Goal: Information Seeking & Learning: Learn about a topic

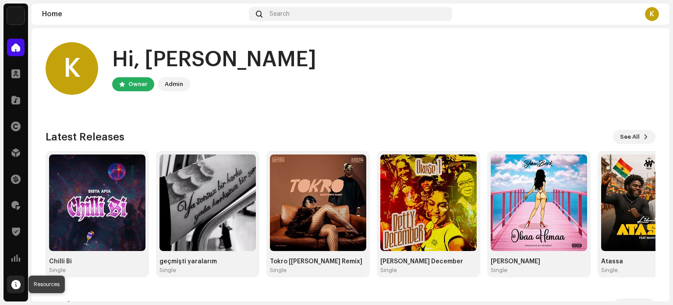
click at [17, 285] on span at bounding box center [15, 284] width 9 height 7
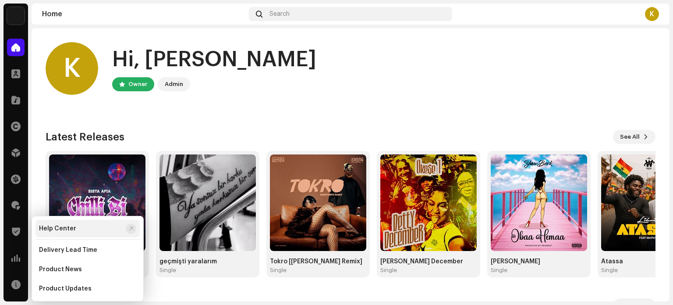
click at [67, 226] on div "Help Center" at bounding box center [57, 228] width 37 height 7
click at [16, 205] on span at bounding box center [15, 205] width 9 height 7
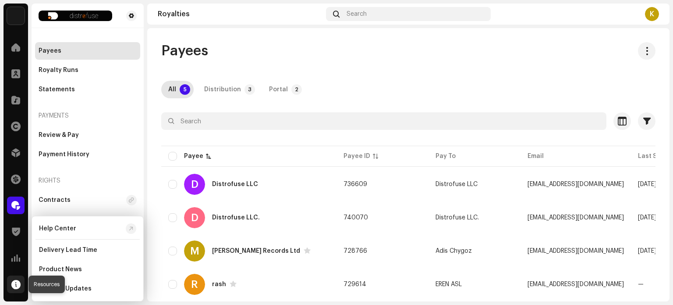
click at [14, 282] on span at bounding box center [15, 284] width 9 height 7
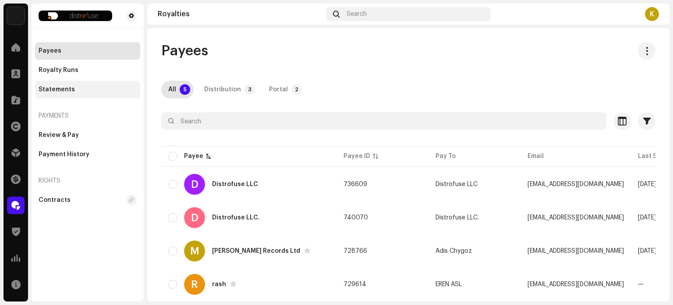
click at [57, 86] on div "Statements" at bounding box center [57, 89] width 36 height 7
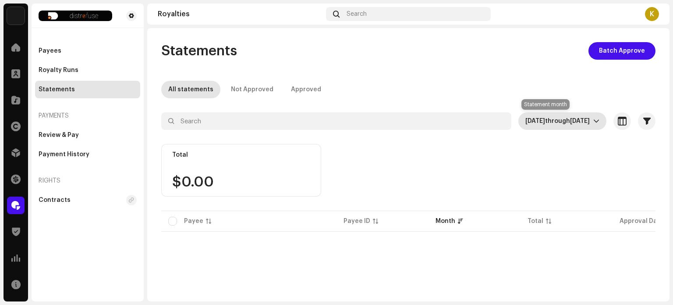
click at [588, 125] on span "[DATE] through [DATE]" at bounding box center [560, 121] width 68 height 18
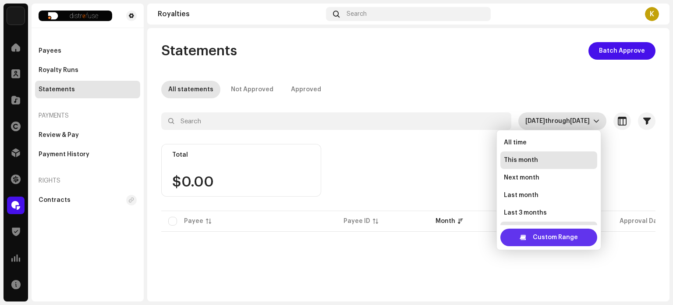
scroll to position [14, 0]
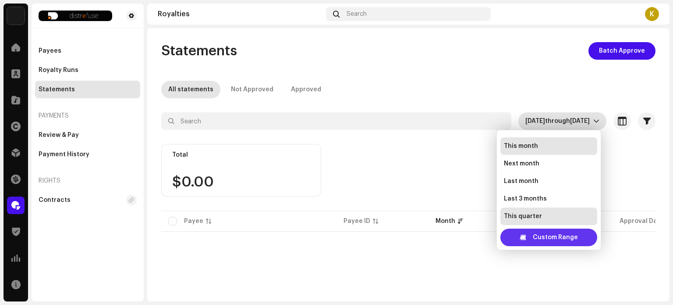
click at [549, 236] on span "Custom Range" at bounding box center [555, 237] width 45 height 18
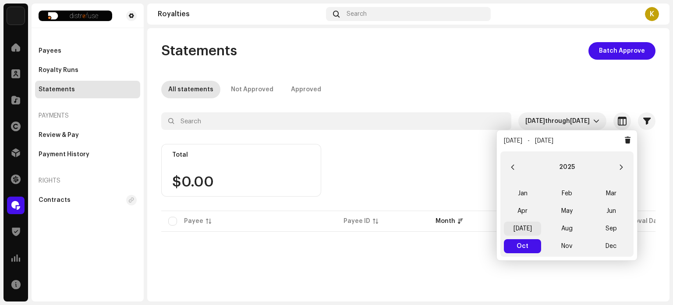
click at [528, 230] on span "[DATE]" at bounding box center [522, 228] width 37 height 14
click at [528, 230] on span "[DATE] [DATE]" at bounding box center [522, 228] width 37 height 14
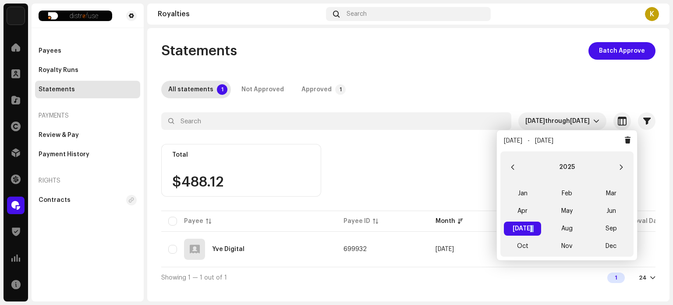
click at [410, 173] on div "Total $488.12" at bounding box center [408, 176] width 495 height 65
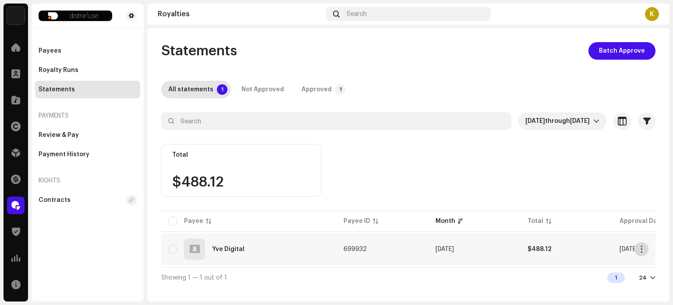
click at [645, 249] on button "button" at bounding box center [642, 249] width 14 height 14
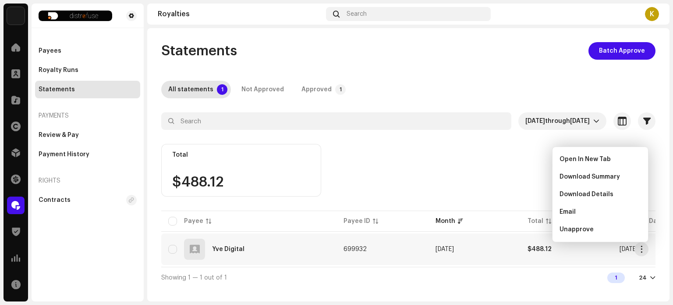
click at [480, 162] on div "Total $488.12" at bounding box center [408, 176] width 495 height 65
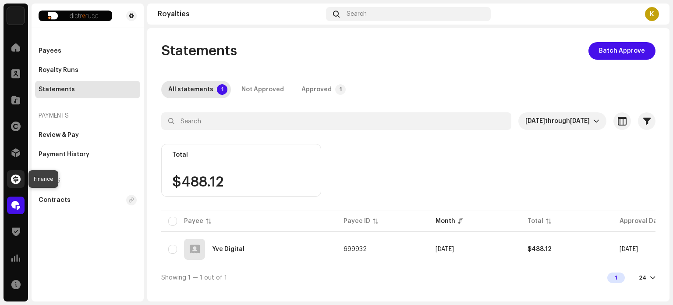
click at [17, 178] on span at bounding box center [16, 178] width 10 height 7
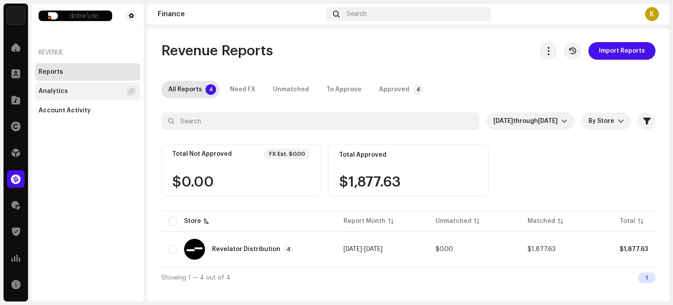
click at [86, 89] on div "Analytics" at bounding box center [81, 91] width 84 height 7
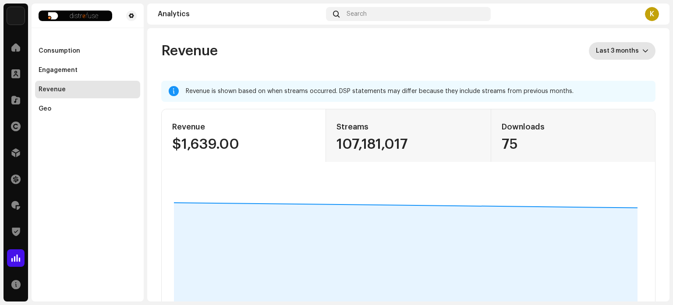
click at [609, 47] on span "Last 3 months" at bounding box center [619, 51] width 46 height 18
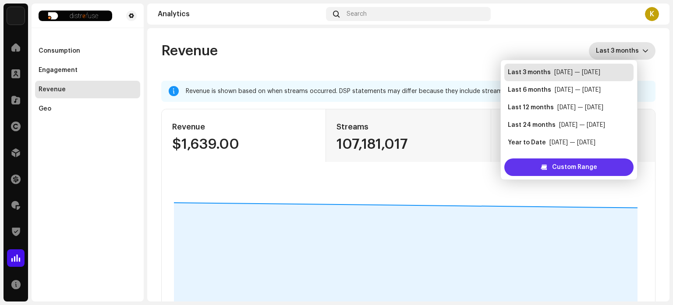
scroll to position [14, 0]
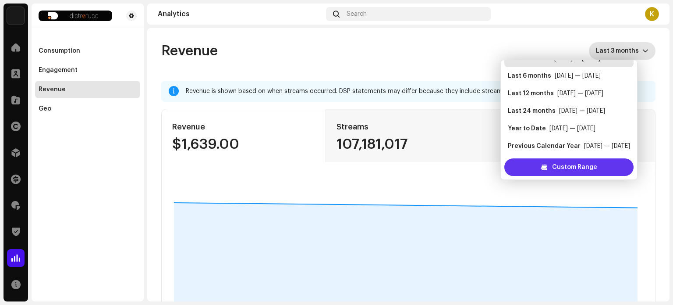
click at [586, 162] on span "Custom Range" at bounding box center [574, 167] width 45 height 18
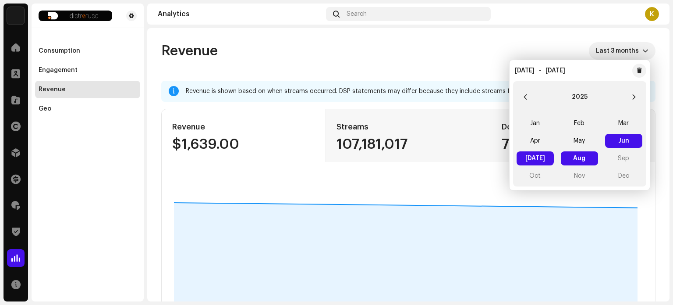
click at [534, 157] on span "[DATE] [DATE]" at bounding box center [535, 158] width 37 height 14
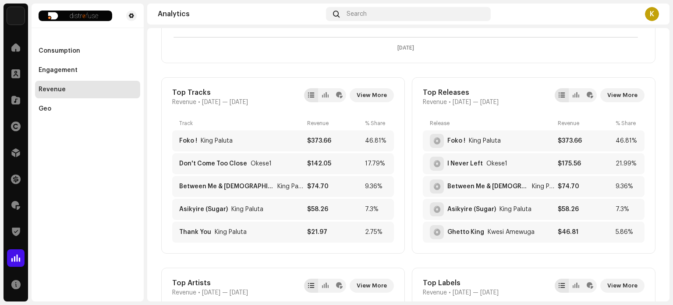
scroll to position [264, 0]
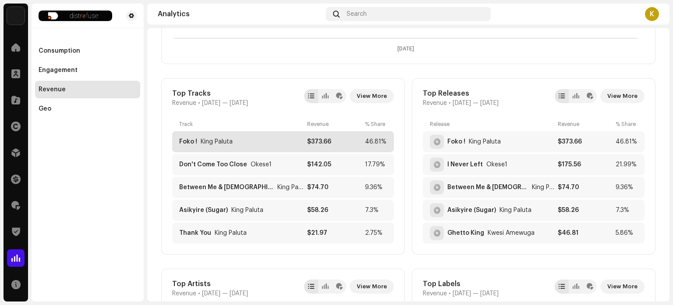
click at [326, 140] on div "$373.66" at bounding box center [334, 141] width 54 height 7
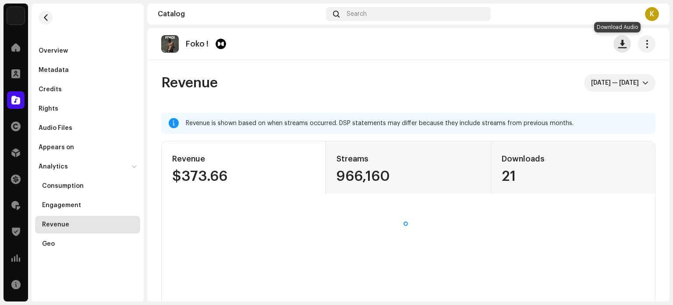
click at [619, 44] on span "button" at bounding box center [623, 43] width 8 height 7
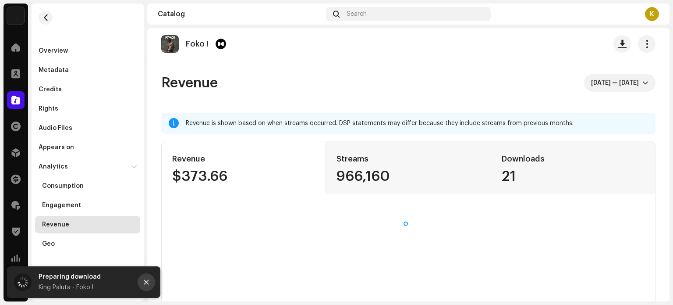
click at [147, 283] on icon "Close" at bounding box center [146, 282] width 5 height 5
click at [640, 48] on button "button" at bounding box center [647, 44] width 18 height 18
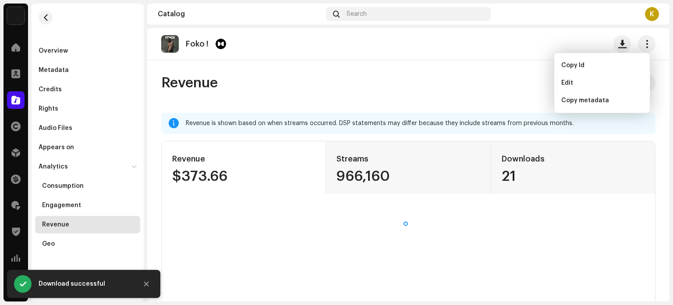
click at [431, 98] on re-o-revenue-dashboard-header "Revenue [DATE] — [DATE]" at bounding box center [408, 86] width 495 height 53
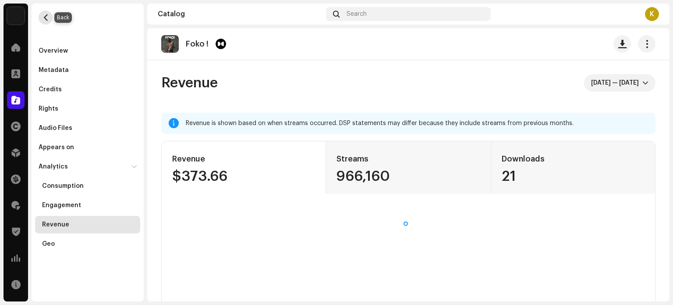
click at [46, 13] on button "button" at bounding box center [46, 18] width 14 height 14
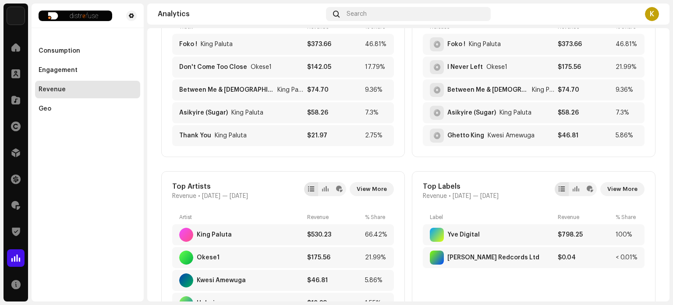
scroll to position [362, 0]
click at [372, 188] on span "View More" at bounding box center [372, 189] width 30 height 18
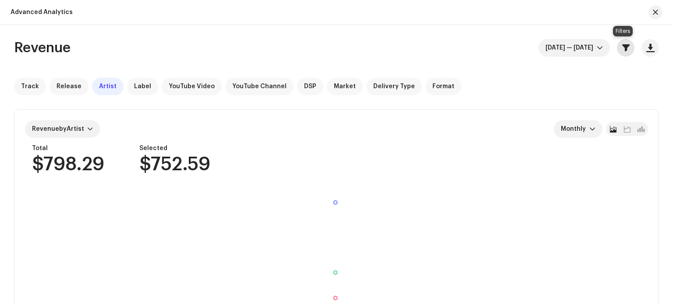
click at [623, 48] on span "button" at bounding box center [626, 47] width 7 height 7
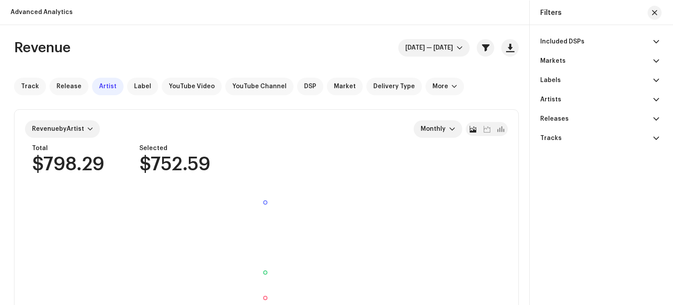
click at [623, 40] on p-accordion-header "Included DSPs" at bounding box center [600, 41] width 119 height 19
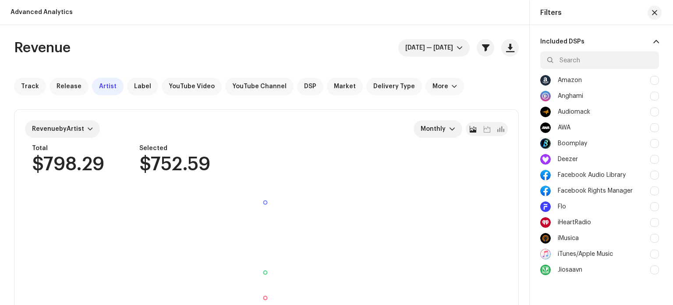
click at [654, 80] on div at bounding box center [655, 80] width 9 height 9
checkbox input "true"
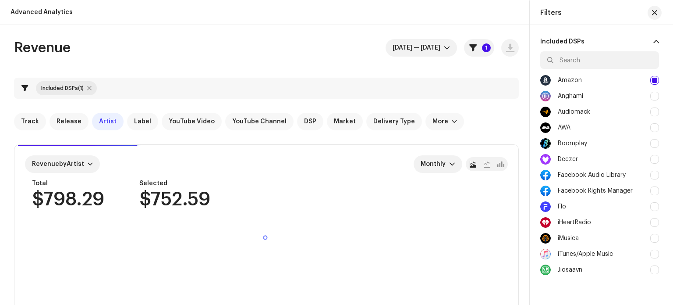
click at [653, 97] on div at bounding box center [655, 96] width 9 height 9
checkbox input "true"
click at [653, 108] on div at bounding box center [655, 111] width 9 height 9
checkbox input "true"
click at [655, 126] on div at bounding box center [655, 127] width 9 height 9
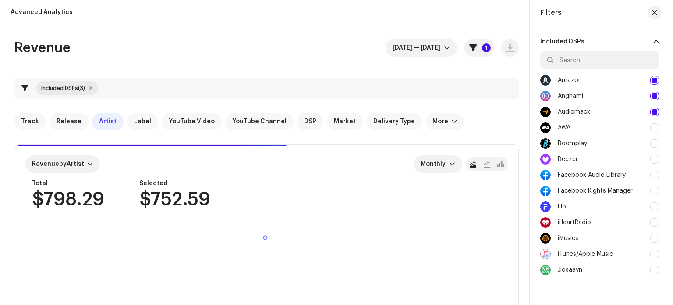
checkbox input "true"
click at [653, 142] on div at bounding box center [655, 143] width 9 height 9
checkbox input "true"
click at [654, 158] on div at bounding box center [655, 159] width 9 height 9
checkbox input "true"
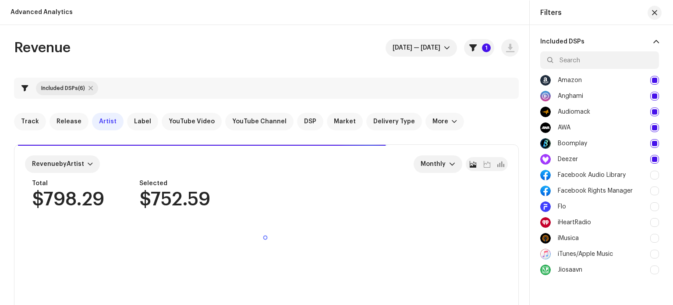
click at [653, 176] on div at bounding box center [655, 175] width 9 height 9
checkbox input "true"
click at [653, 190] on div at bounding box center [655, 190] width 9 height 9
checkbox input "true"
click at [653, 204] on div at bounding box center [655, 206] width 9 height 9
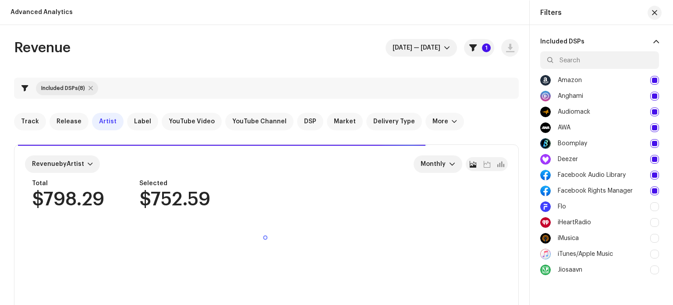
checkbox input "true"
click at [653, 220] on div at bounding box center [655, 222] width 9 height 9
checkbox input "true"
click at [654, 237] on div at bounding box center [655, 238] width 9 height 9
checkbox input "true"
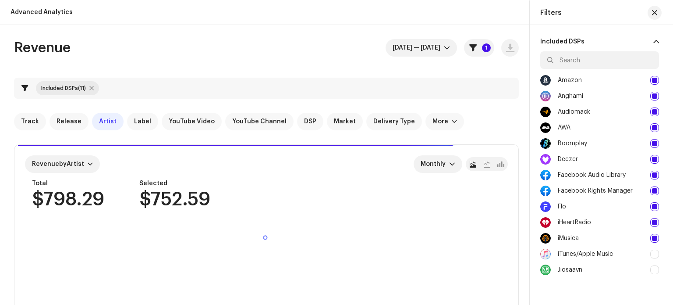
click at [654, 253] on div at bounding box center [655, 253] width 9 height 9
checkbox input "true"
click at [655, 275] on div "Jiosaavn" at bounding box center [600, 270] width 119 height 16
checkbox input "true"
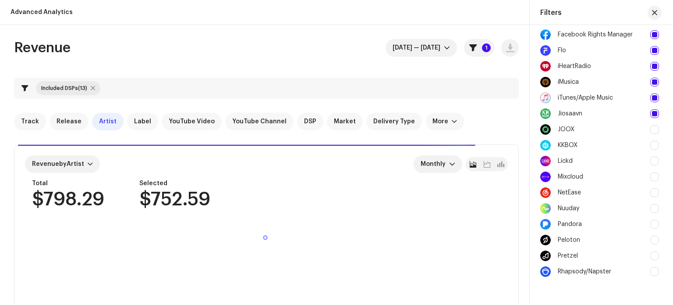
scroll to position [157, 0]
click at [656, 132] on div at bounding box center [655, 129] width 9 height 9
checkbox input "true"
click at [655, 145] on div at bounding box center [655, 144] width 9 height 9
checkbox input "true"
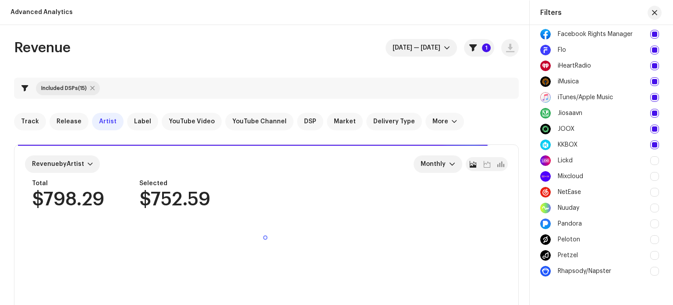
click at [655, 163] on div at bounding box center [655, 160] width 9 height 9
checkbox input "true"
click at [654, 178] on div at bounding box center [655, 176] width 9 height 9
checkbox input "true"
click at [654, 194] on div at bounding box center [655, 192] width 9 height 9
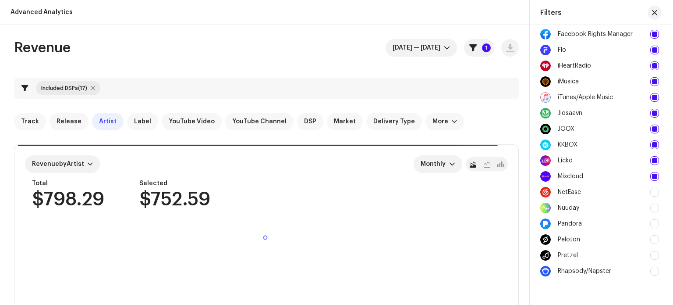
checkbox input "true"
click at [656, 209] on div at bounding box center [655, 207] width 9 height 9
checkbox input "true"
click at [656, 220] on div at bounding box center [655, 223] width 9 height 9
checkbox input "true"
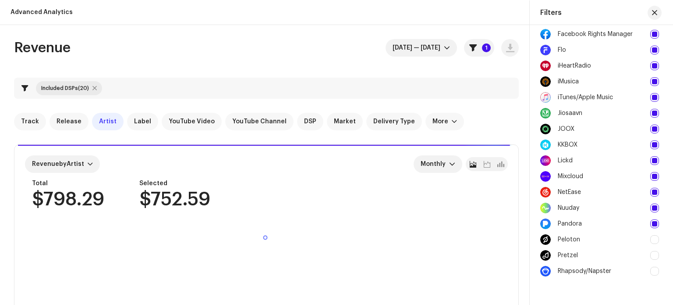
click at [655, 237] on div at bounding box center [655, 239] width 9 height 9
click at [654, 245] on div "Peloton" at bounding box center [600, 240] width 119 height 16
checkbox input "false"
click at [655, 256] on div at bounding box center [655, 255] width 9 height 9
checkbox input "true"
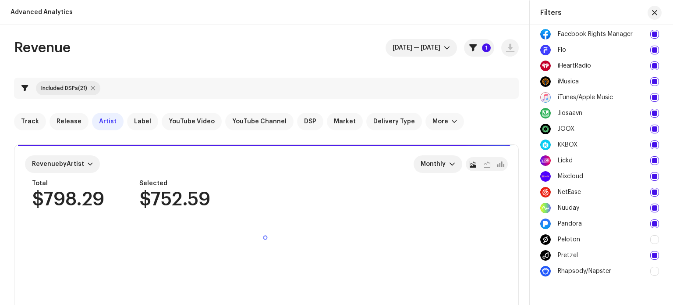
click at [656, 243] on div at bounding box center [655, 239] width 9 height 9
checkbox input "true"
click at [656, 271] on div at bounding box center [655, 271] width 9 height 9
checkbox input "true"
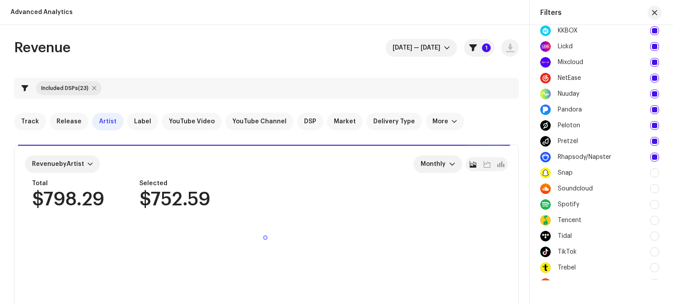
scroll to position [272, 0]
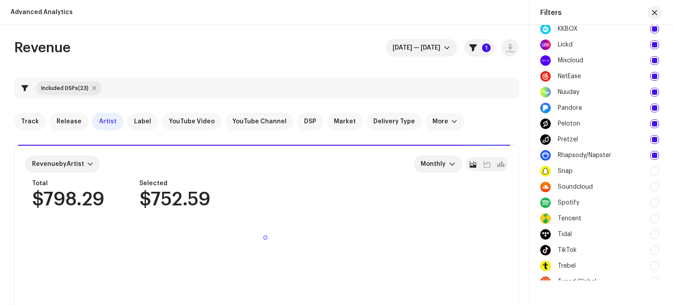
click at [653, 171] on div at bounding box center [655, 171] width 9 height 9
checkbox input "true"
click at [654, 188] on div at bounding box center [655, 186] width 9 height 9
checkbox input "true"
click at [655, 204] on div at bounding box center [655, 202] width 9 height 9
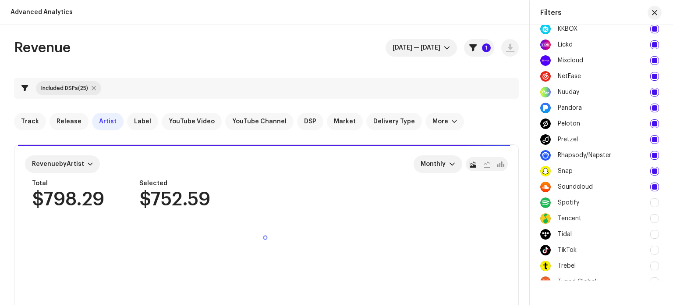
checkbox input "true"
click at [653, 218] on div at bounding box center [655, 218] width 9 height 9
checkbox input "true"
click at [656, 234] on div at bounding box center [655, 234] width 9 height 9
checkbox input "true"
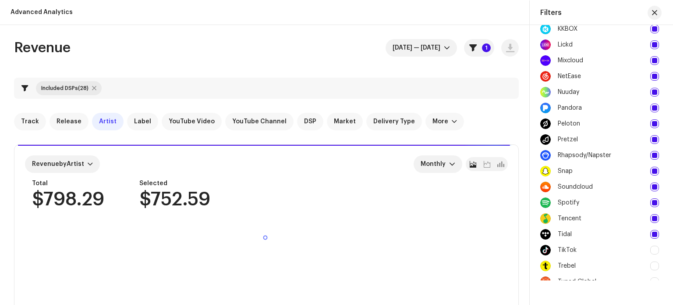
click at [654, 250] on div at bounding box center [655, 250] width 9 height 9
checkbox input "true"
click at [654, 265] on div at bounding box center [655, 265] width 9 height 9
checkbox input "true"
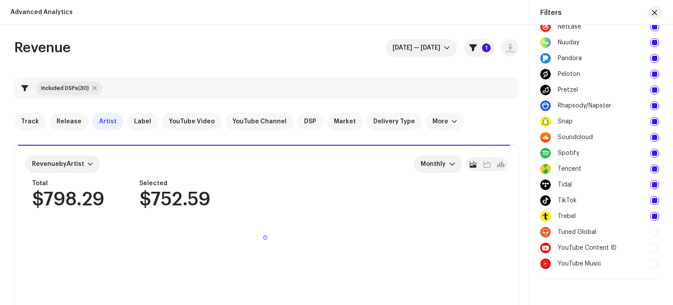
scroll to position [358, 0]
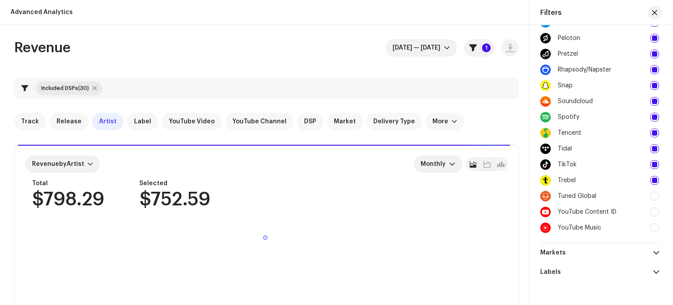
click at [654, 198] on div at bounding box center [655, 196] width 9 height 9
checkbox input "true"
click at [662, 217] on div "Included DSPs Amazon Anghami Audiomack AWA Boomplay Deezer Facebook Audio Libra…" at bounding box center [600, 152] width 140 height 255
click at [656, 229] on div at bounding box center [655, 227] width 9 height 9
checkbox input "true"
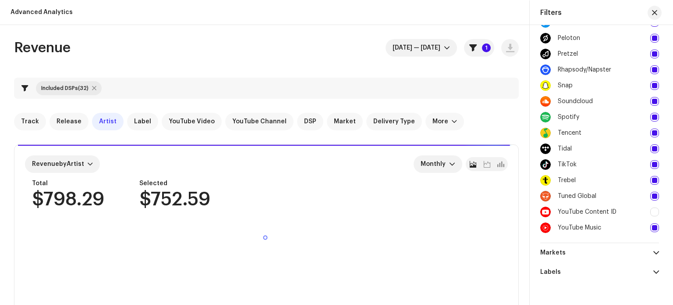
click at [655, 212] on div at bounding box center [655, 211] width 9 height 9
checkbox input "true"
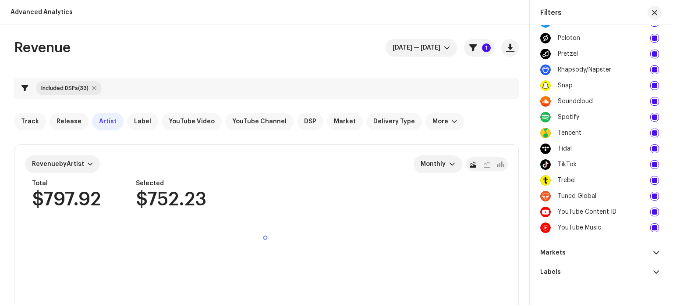
click at [654, 250] on span at bounding box center [657, 252] width 6 height 7
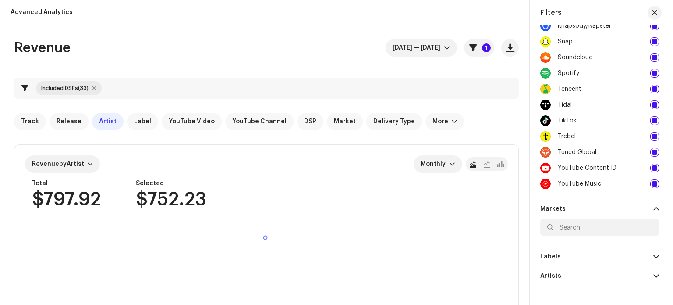
scroll to position [452, 0]
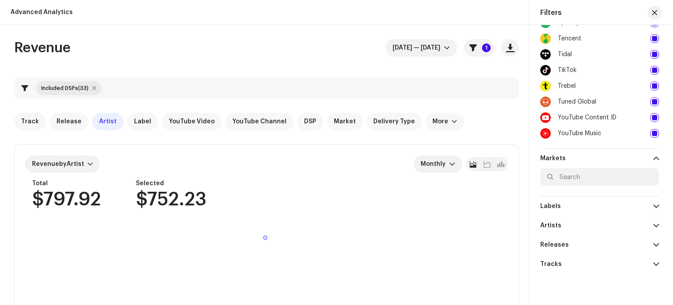
click at [626, 225] on p-accordion-header "Artists" at bounding box center [600, 225] width 119 height 19
click at [611, 244] on input "text" at bounding box center [600, 244] width 119 height 18
type input "okese"
click at [651, 264] on div at bounding box center [655, 264] width 9 height 9
checkbox input "true"
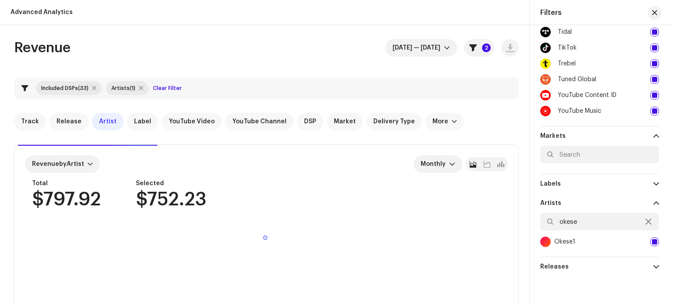
scroll to position [496, 0]
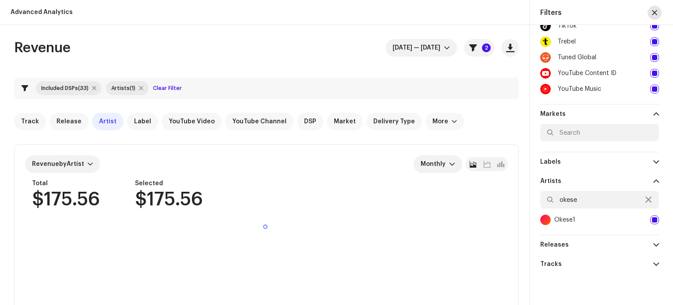
click at [657, 13] on span "button" at bounding box center [654, 12] width 5 height 7
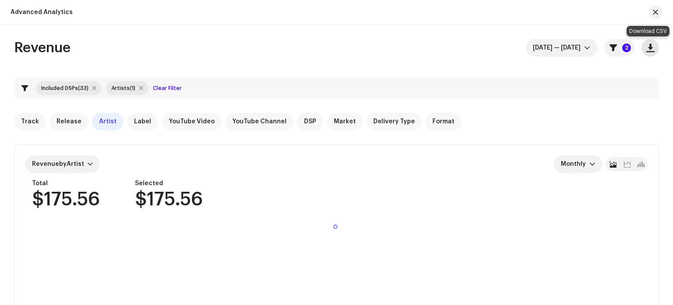
click at [647, 50] on span "button" at bounding box center [651, 47] width 8 height 7
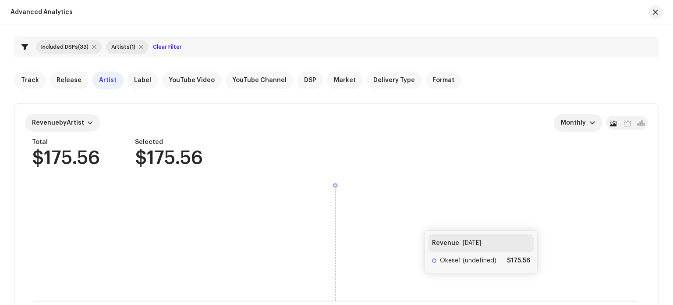
scroll to position [0, 0]
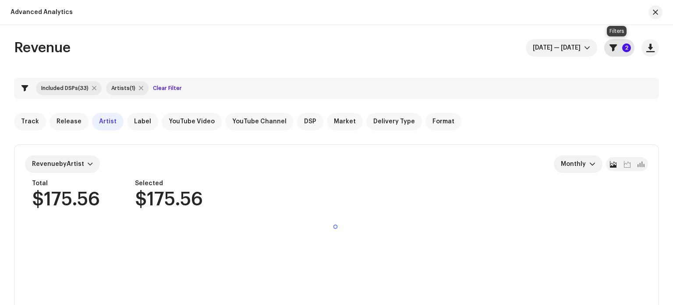
click at [613, 49] on span "button" at bounding box center [613, 47] width 7 height 7
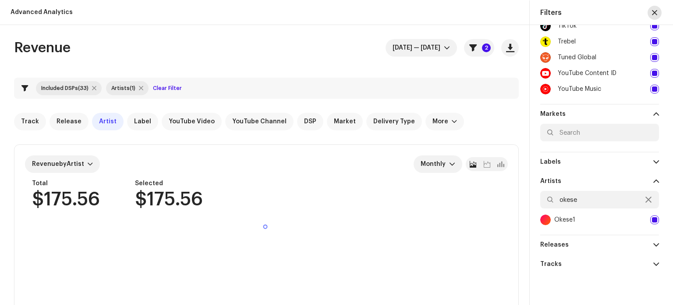
click at [655, 14] on span "button" at bounding box center [654, 12] width 5 height 7
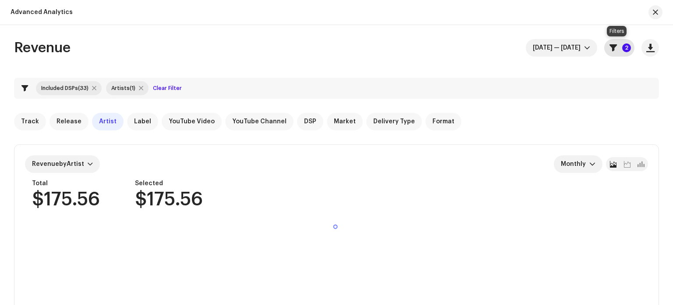
click at [623, 46] on p-badge "2" at bounding box center [627, 47] width 9 height 9
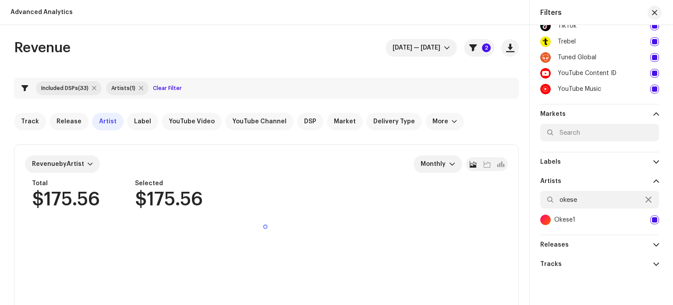
click at [654, 112] on span at bounding box center [657, 113] width 6 height 7
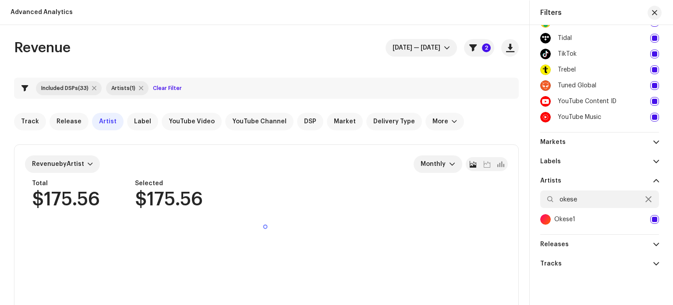
scroll to position [468, 0]
click at [654, 158] on span at bounding box center [657, 161] width 6 height 7
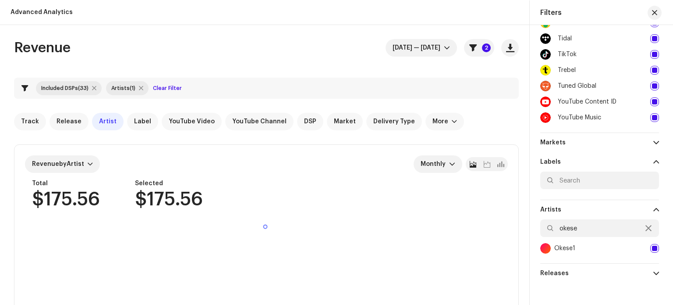
click at [654, 158] on span at bounding box center [657, 161] width 6 height 7
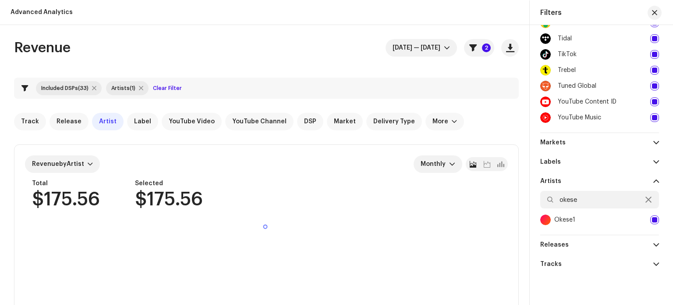
click at [654, 179] on span at bounding box center [657, 181] width 6 height 7
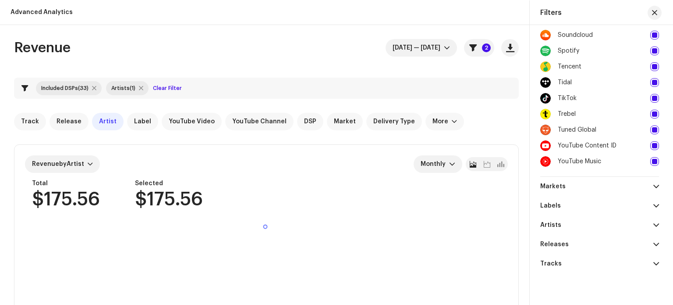
scroll to position [424, 0]
click at [643, 245] on p-accordion-header "Releases" at bounding box center [600, 244] width 119 height 19
click at [656, 11] on span "button" at bounding box center [654, 12] width 5 height 7
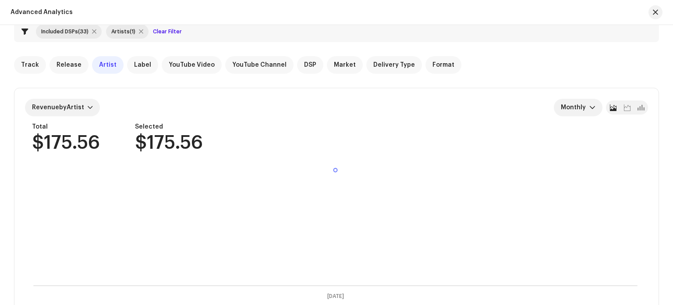
scroll to position [0, 0]
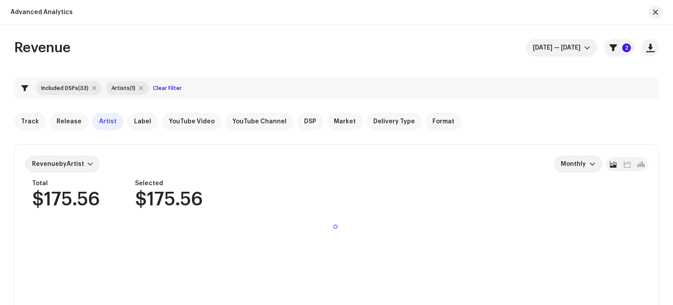
click at [523, 124] on div "Track Release Artist Label YouTube Video YouTube Channel DSP Market Delivery Ty…" at bounding box center [336, 122] width 645 height 18
